Goal: Navigation & Orientation: Find specific page/section

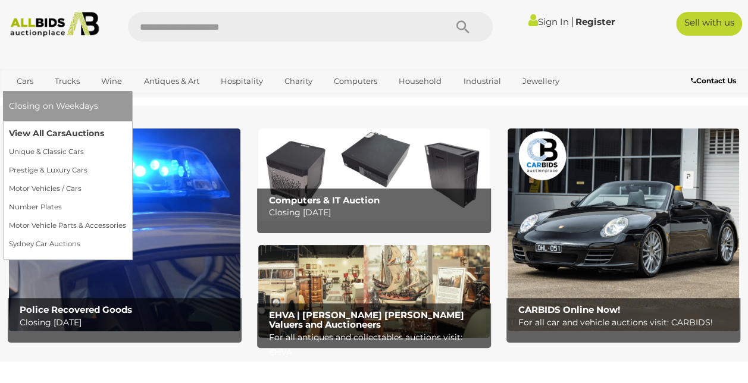
click at [30, 133] on link "View All Cars Auctions" at bounding box center [67, 133] width 117 height 18
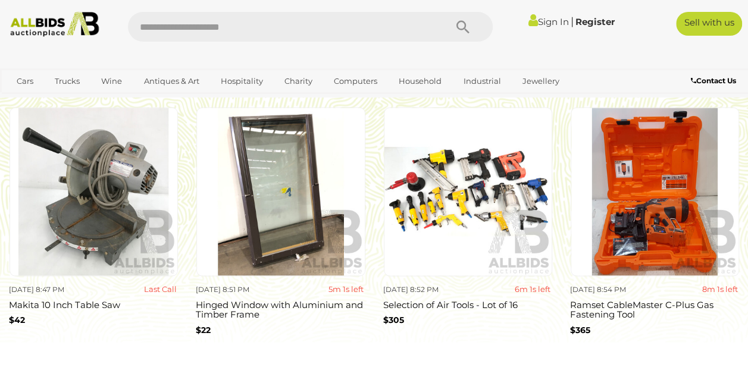
scroll to position [997, 0]
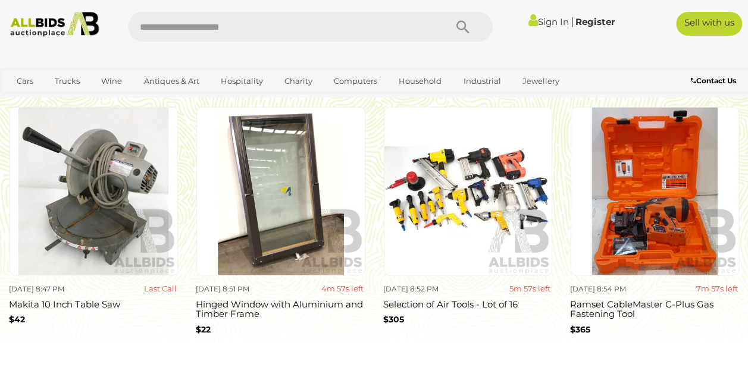
click at [316, 201] on img at bounding box center [280, 191] width 169 height 169
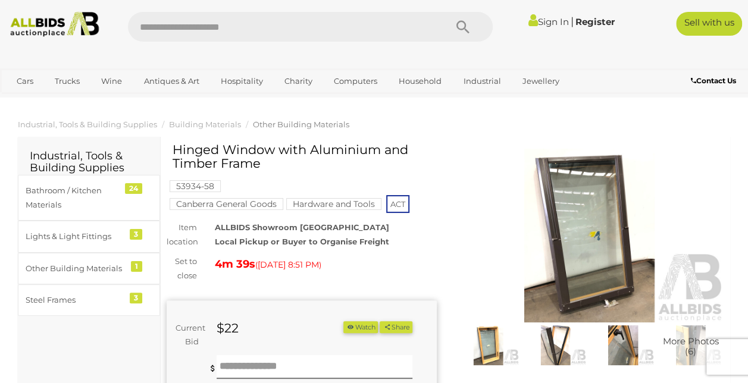
click at [595, 251] on img at bounding box center [590, 236] width 270 height 174
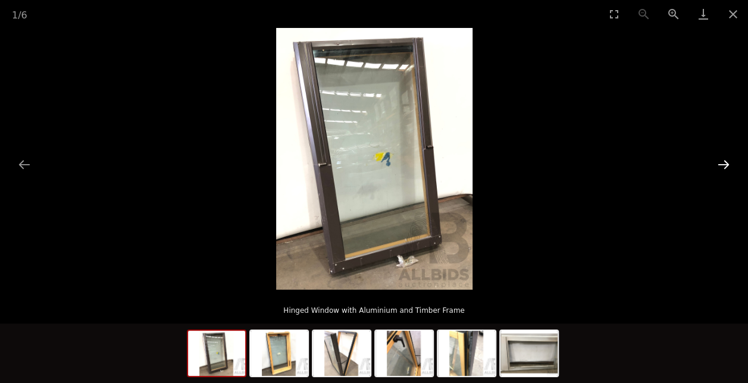
click at [725, 166] on button "Next slide" at bounding box center [724, 164] width 25 height 23
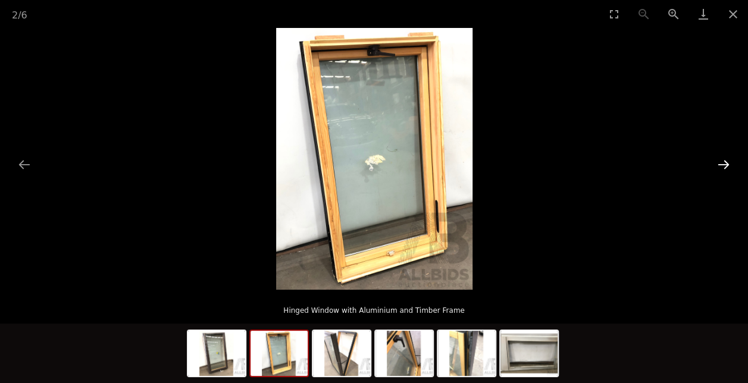
click at [725, 166] on button "Next slide" at bounding box center [724, 164] width 25 height 23
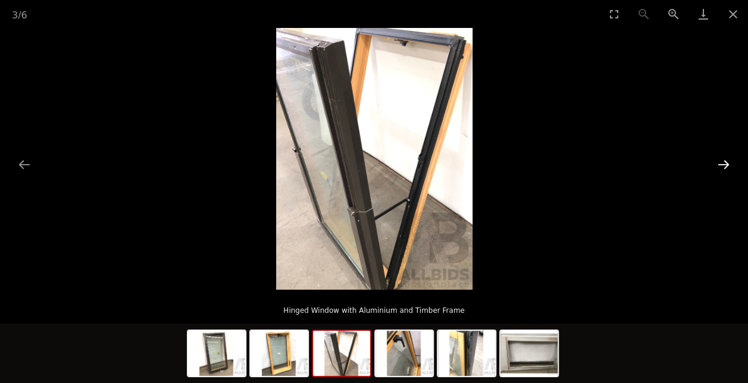
click at [725, 166] on button "Next slide" at bounding box center [724, 164] width 25 height 23
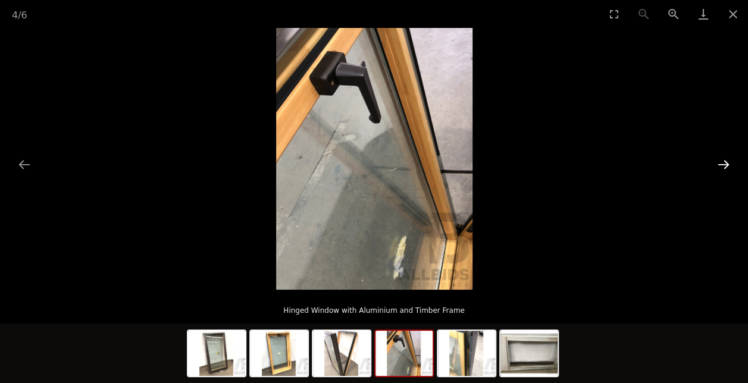
click at [725, 166] on button "Next slide" at bounding box center [724, 164] width 25 height 23
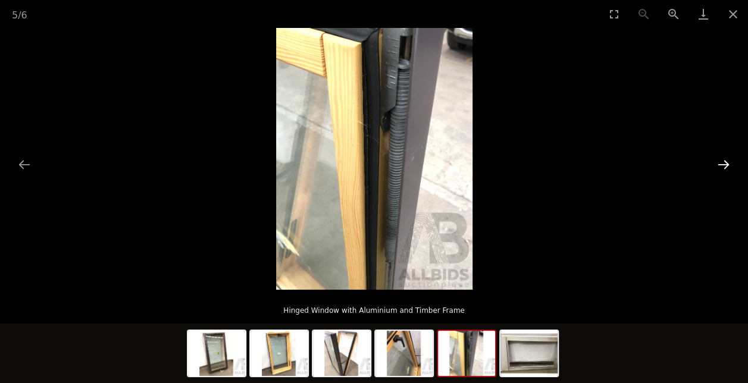
click at [725, 166] on button "Next slide" at bounding box center [724, 164] width 25 height 23
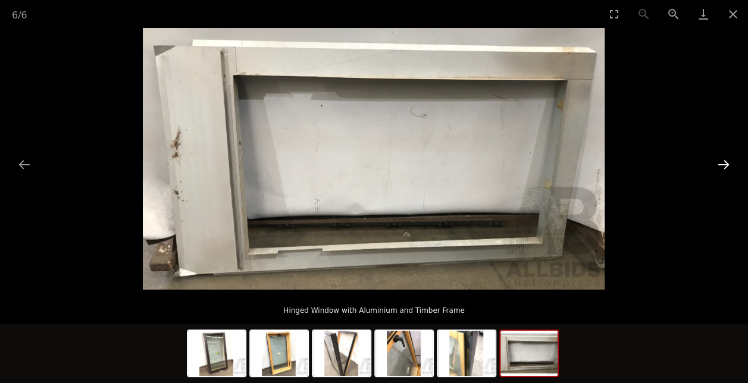
click at [725, 166] on button "Next slide" at bounding box center [724, 164] width 25 height 23
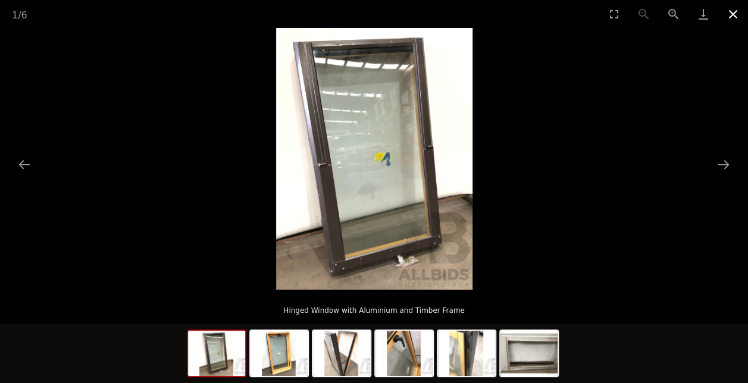
click at [730, 12] on button "Close gallery" at bounding box center [734, 14] width 30 height 28
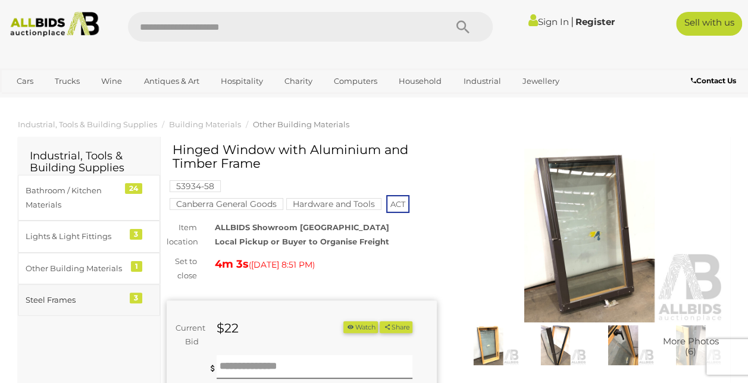
click at [70, 303] on div "Steel Frames" at bounding box center [75, 301] width 98 height 14
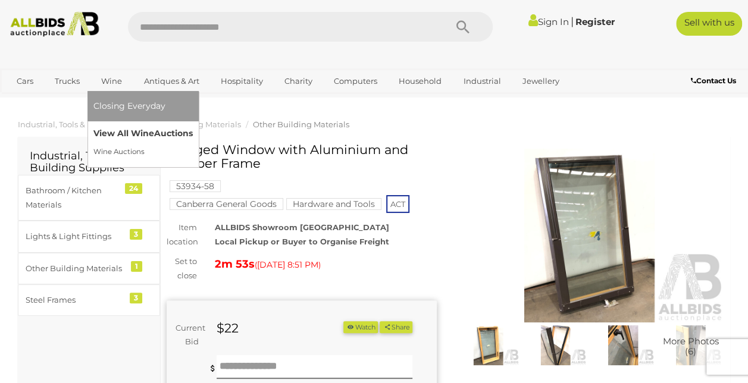
click at [125, 140] on link "View All Wine Auctions" at bounding box center [142, 133] width 99 height 18
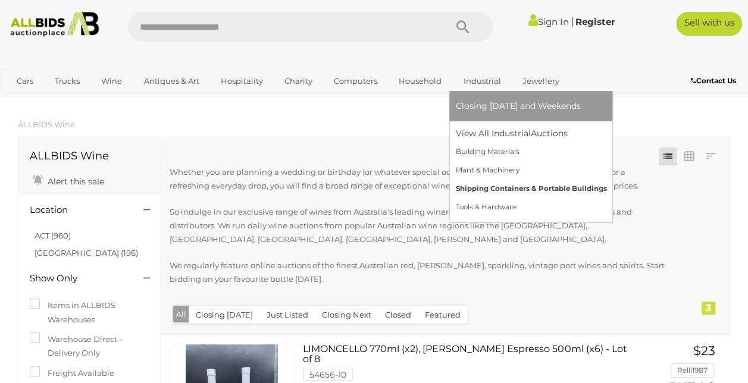
click at [468, 189] on link "Shipping Containers & Portable Buildings" at bounding box center [531, 189] width 151 height 18
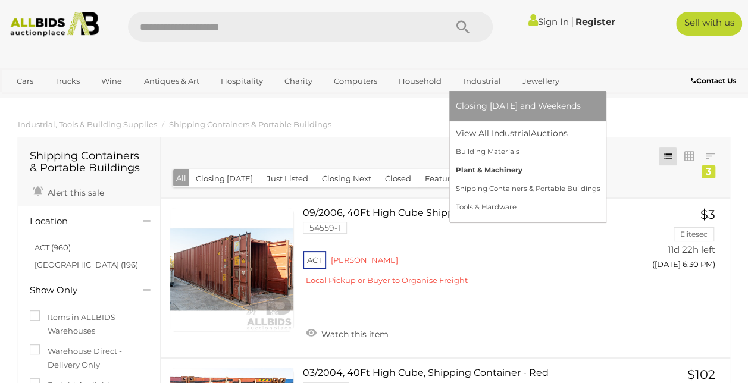
click at [468, 175] on link "Plant & Machinery" at bounding box center [528, 170] width 145 height 18
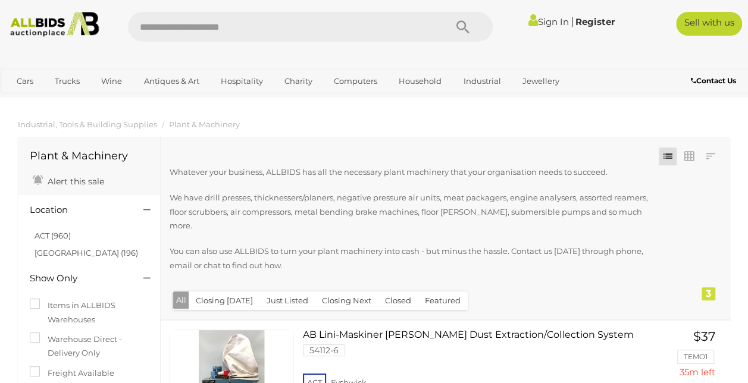
click at [539, 23] on link "Sign In" at bounding box center [549, 21] width 40 height 11
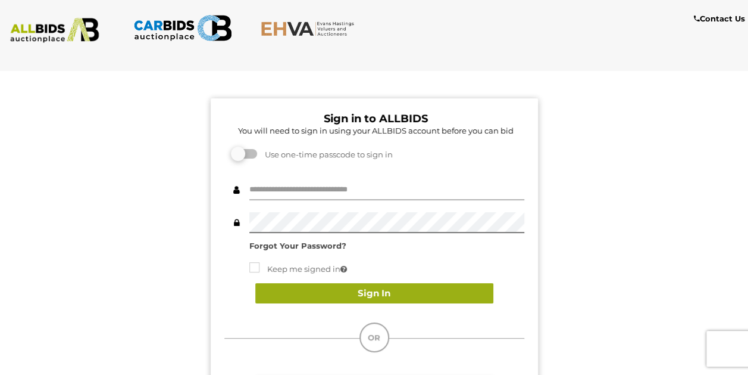
type input "**********"
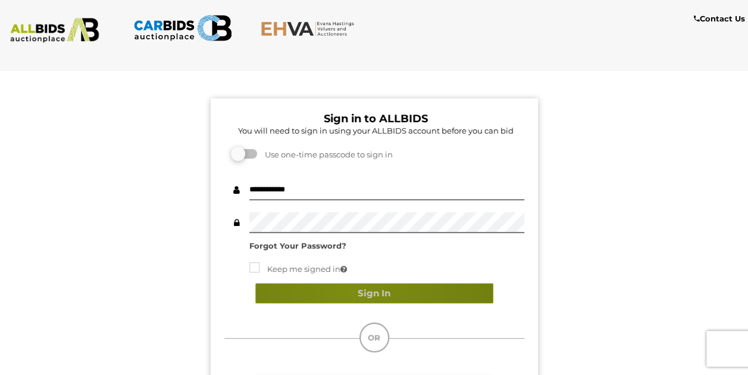
click at [350, 293] on button "Sign In" at bounding box center [374, 293] width 238 height 21
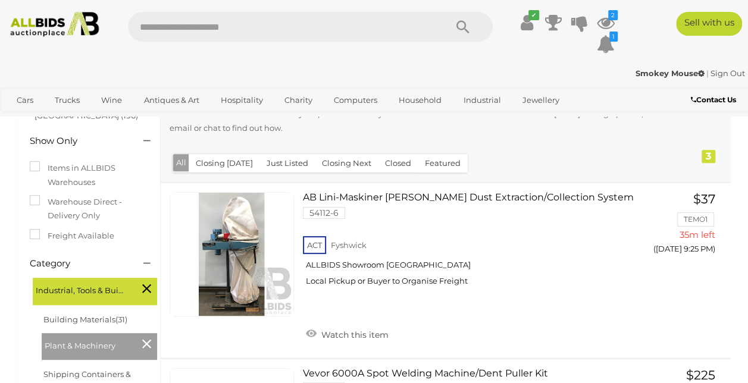
scroll to position [137, 0]
click at [606, 19] on icon at bounding box center [606, 22] width 18 height 21
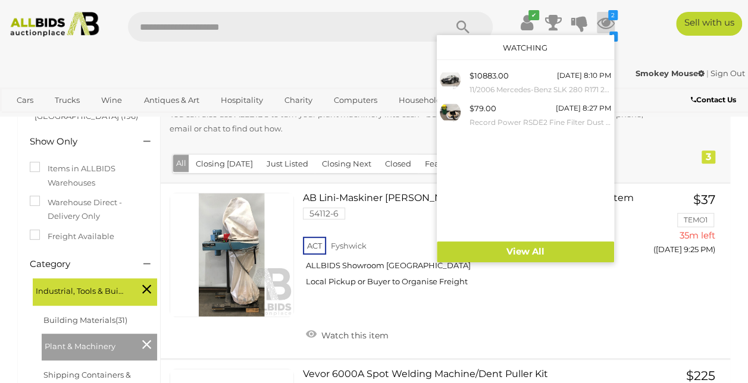
click at [524, 48] on link "Watching" at bounding box center [525, 48] width 45 height 10
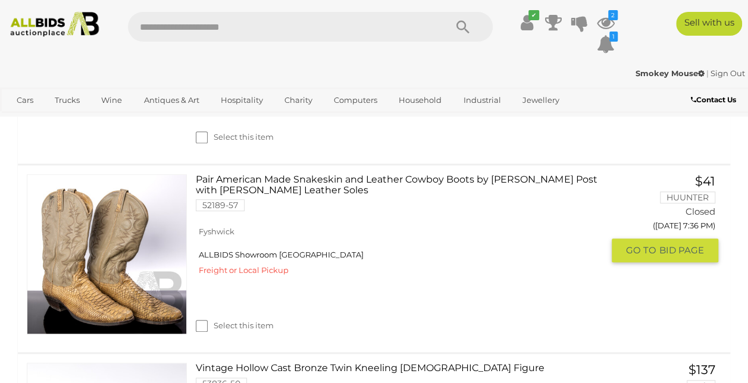
scroll to position [2524, 0]
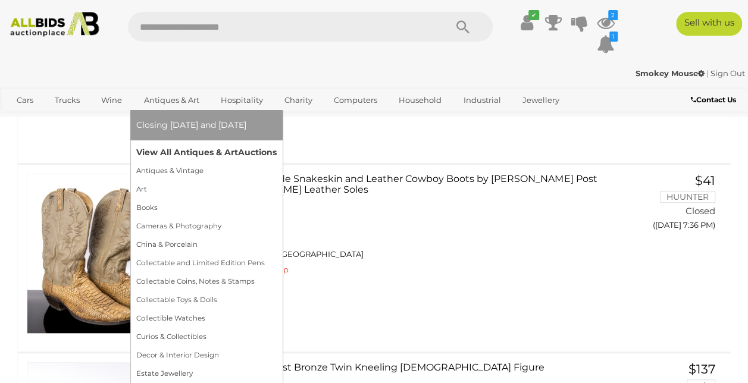
click at [170, 148] on link "View All Antiques & Art Auctions" at bounding box center [206, 153] width 141 height 18
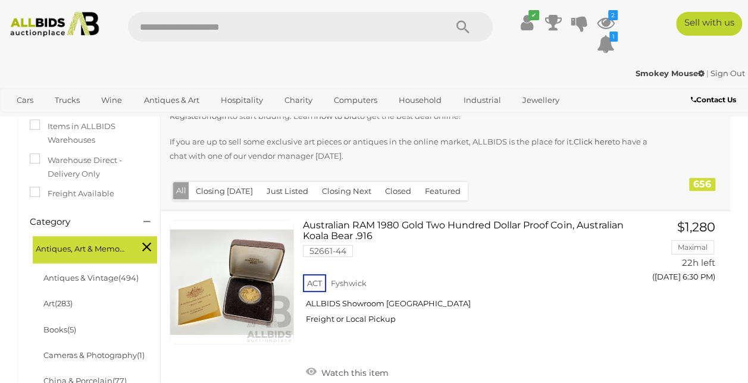
scroll to position [204, 0]
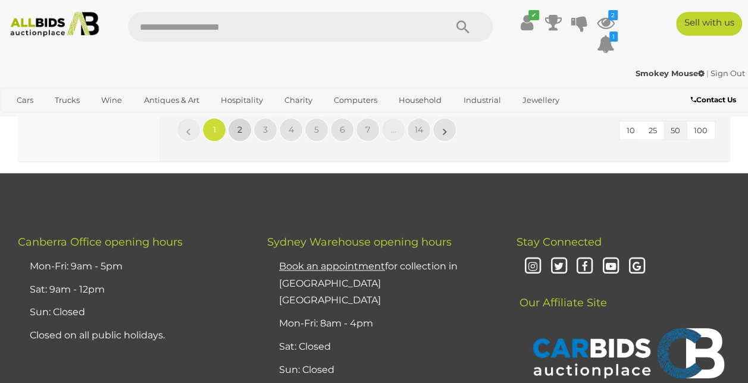
click at [235, 142] on link "2" at bounding box center [240, 130] width 24 height 24
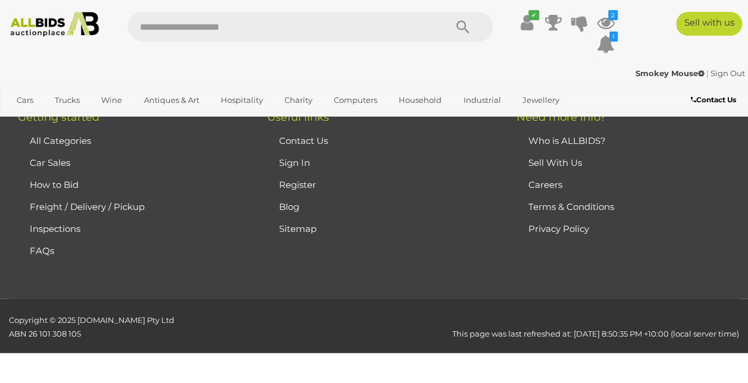
scroll to position [266, 0]
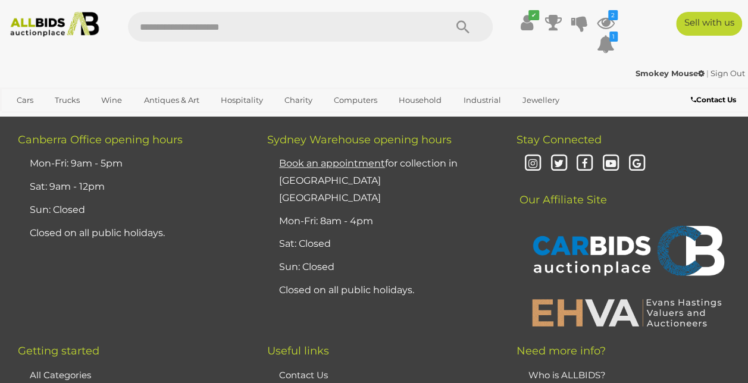
scroll to position [9672, 0]
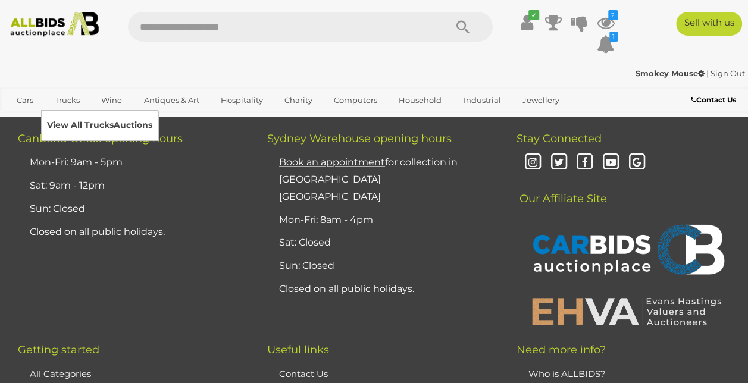
click at [70, 124] on link "View All Trucks Auctions" at bounding box center [99, 125] width 105 height 18
